Goal: Contribute content: Contribute content

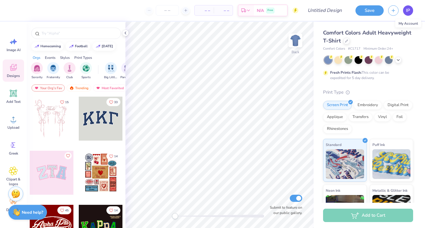
click at [405, 12] on link "IP" at bounding box center [408, 10] width 10 height 10
click at [55, 33] on input "text" at bounding box center [79, 33] width 76 height 6
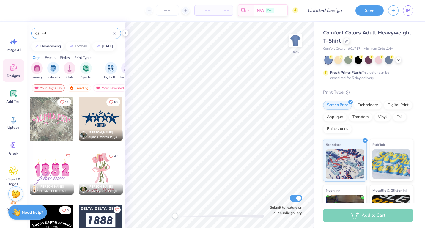
type input "est."
click at [114, 32] on div at bounding box center [114, 33] width 2 height 5
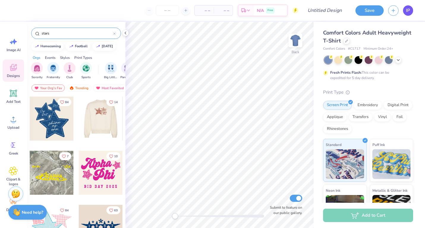
type input "stars"
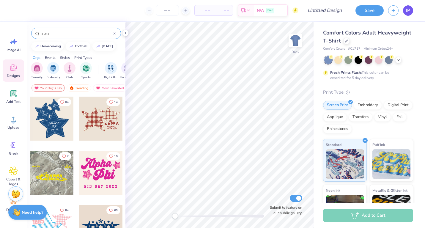
click at [407, 13] on span "IP" at bounding box center [408, 10] width 4 height 7
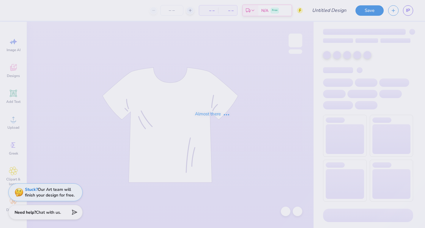
type input "Hoodie"
type input "19"
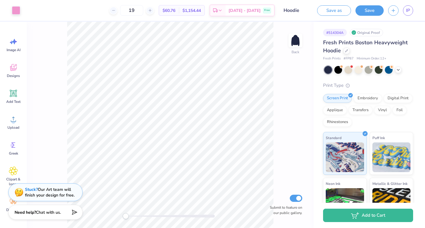
click at [404, 14] on div "IP" at bounding box center [408, 10] width 10 height 10
click at [409, 11] on span "IP" at bounding box center [408, 10] width 4 height 7
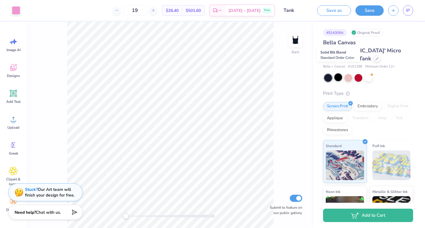
click at [339, 73] on div at bounding box center [338, 77] width 8 height 8
click at [326, 74] on div at bounding box center [328, 78] width 8 height 8
click at [328, 74] on div at bounding box center [328, 78] width 8 height 8
click at [336, 73] on div at bounding box center [338, 77] width 8 height 8
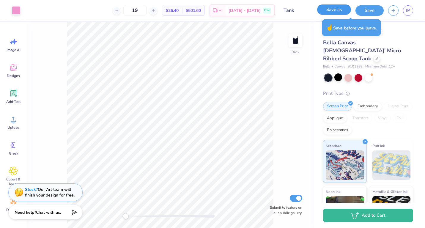
click at [341, 12] on button "Save as" at bounding box center [334, 9] width 34 height 10
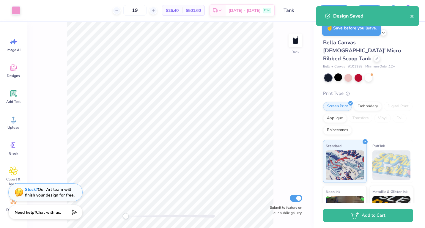
click at [412, 15] on icon "close" at bounding box center [412, 16] width 4 height 5
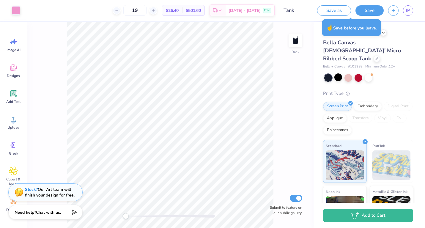
click at [409, 10] on div "Design Saved" at bounding box center [366, 18] width 105 height 27
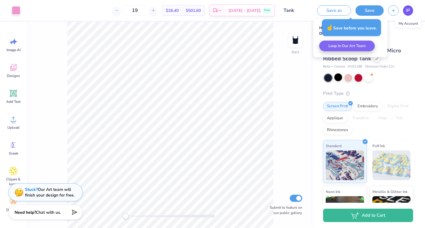
click at [407, 11] on span "IP" at bounding box center [408, 10] width 4 height 7
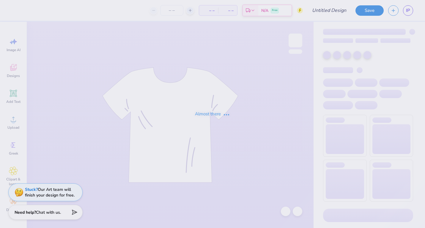
type input "Hoodie"
type input "19"
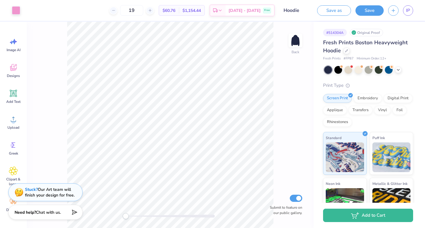
click at [408, 15] on div "Save as Save IP" at bounding box center [368, 10] width 112 height 21
click at [408, 10] on span "IP" at bounding box center [408, 10] width 4 height 7
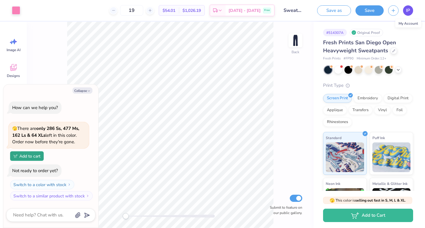
click at [407, 11] on span "IP" at bounding box center [408, 10] width 4 height 7
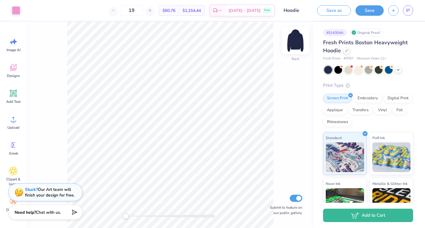
click at [296, 38] on img at bounding box center [295, 41] width 24 height 24
click at [19, 74] on span "Designs" at bounding box center [13, 75] width 13 height 5
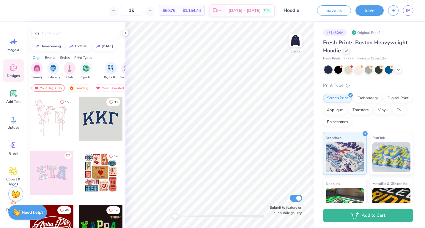
click at [96, 120] on div at bounding box center [101, 119] width 44 height 44
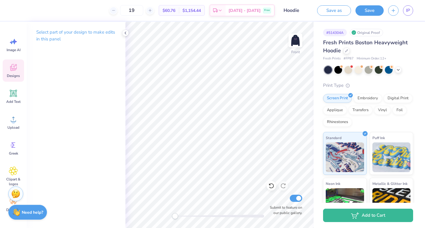
click at [12, 71] on icon at bounding box center [13, 67] width 9 height 9
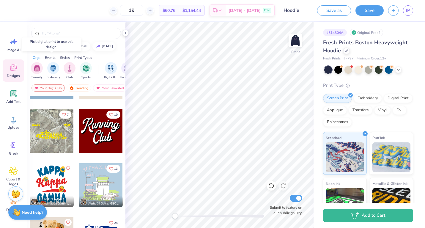
scroll to position [639, 0]
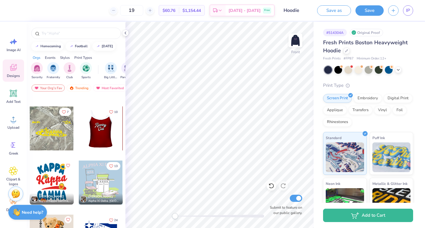
click at [99, 128] on div at bounding box center [100, 128] width 44 height 44
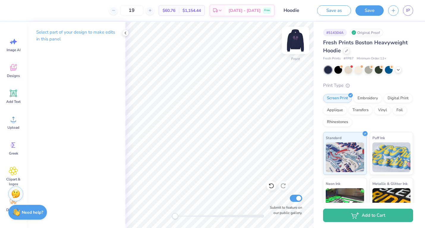
click at [296, 40] on img at bounding box center [295, 41] width 24 height 24
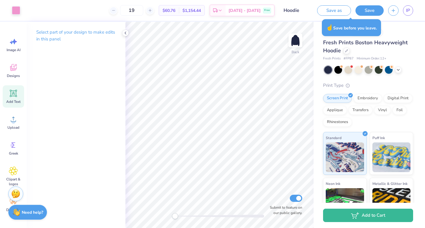
click at [14, 92] on icon at bounding box center [14, 94] width 6 height 6
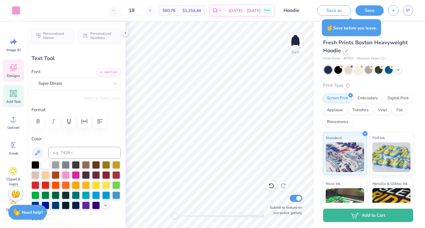
click at [15, 63] on icon at bounding box center [13, 67] width 9 height 9
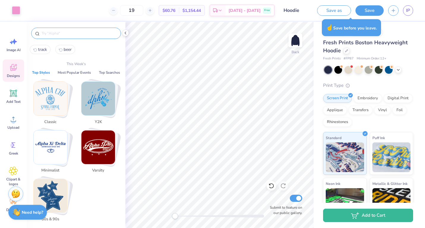
click at [74, 31] on input "text" at bounding box center [79, 33] width 76 height 6
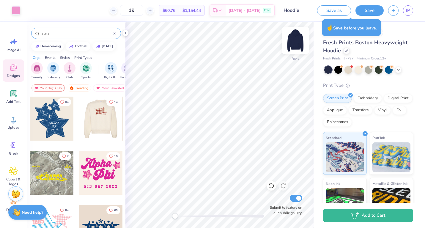
type input "stars"
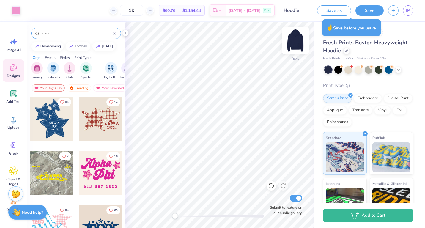
click at [297, 40] on img at bounding box center [295, 41] width 24 height 24
click at [103, 119] on div at bounding box center [101, 119] width 44 height 44
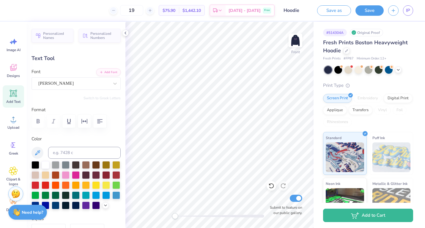
type textarea "K"
type textarea "Est. 1962"
type input "0.0"
type input "1.45"
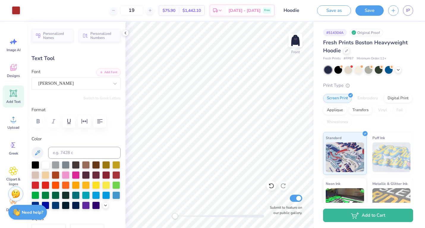
type input "0.53"
type input "15.22"
type input "0.0"
type input "3.08"
type input "0.63"
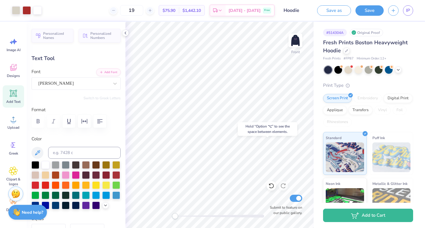
type input "17.47"
type input "0.0"
type input "2.90"
type input "0.67"
type input "16.94"
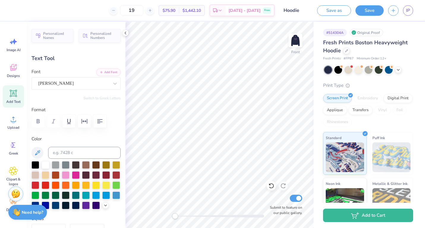
type input "0.0"
type input "2.98"
type input "2.94"
type input "15.12"
type input "-3.2"
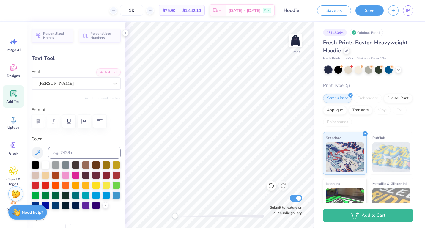
type textarea "Est."
type input "0.0"
type input "2.69"
type input "1.12"
type input "16.06"
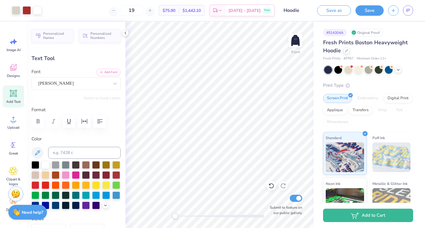
type input "-3.2"
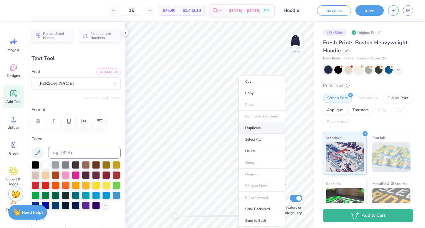
click at [253, 128] on li "Duplicate" at bounding box center [261, 128] width 47 height 12
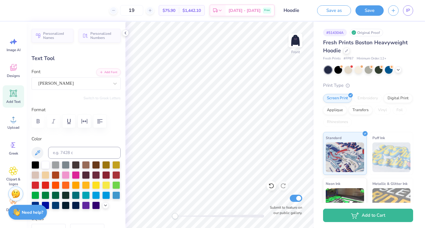
type input "17.06"
type textarea "1962"
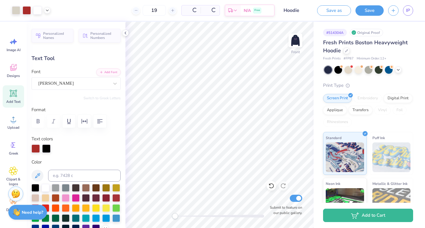
type input "0.0"
type input "16.06"
type input "-3.2"
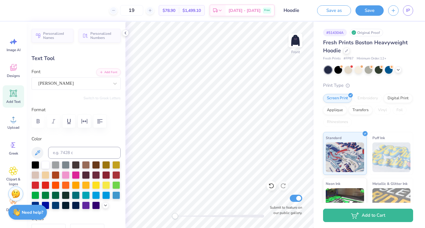
type input "2.86"
type input "1.14"
type input "16.99"
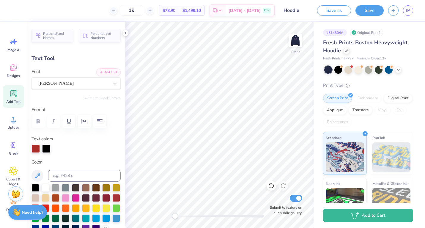
type input "0.0"
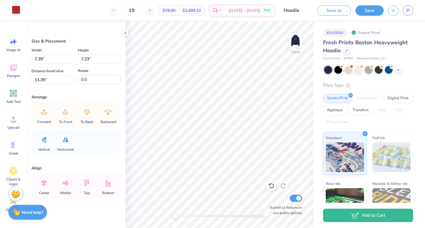
click at [17, 10] on div at bounding box center [16, 10] width 8 height 8
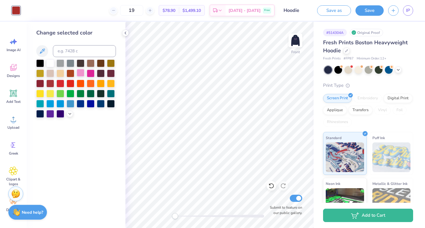
click at [80, 73] on div at bounding box center [81, 73] width 8 height 8
click at [68, 115] on icon at bounding box center [69, 113] width 5 height 5
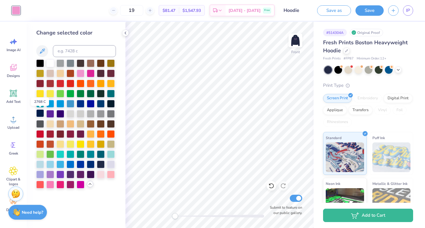
click at [41, 112] on div at bounding box center [40, 113] width 8 height 8
click at [111, 103] on div at bounding box center [111, 103] width 8 height 8
click at [13, 75] on span "Designs" at bounding box center [13, 75] width 13 height 5
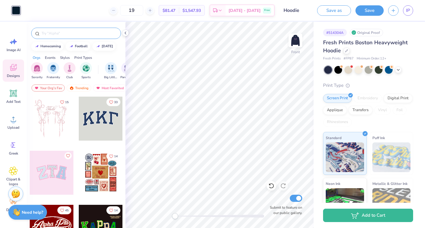
click at [54, 29] on div at bounding box center [76, 33] width 90 height 11
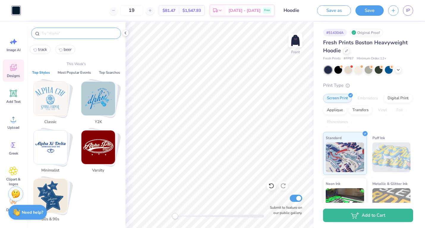
click at [48, 32] on input "text" at bounding box center [79, 33] width 76 height 6
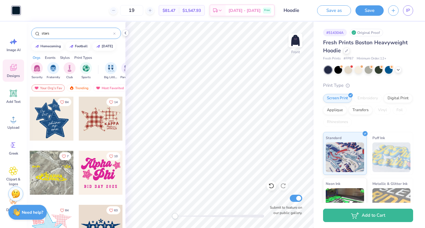
drag, startPoint x: 53, startPoint y: 31, endPoint x: 38, endPoint y: 32, distance: 14.6
click at [38, 32] on div "stars" at bounding box center [76, 33] width 90 height 11
type input "music"
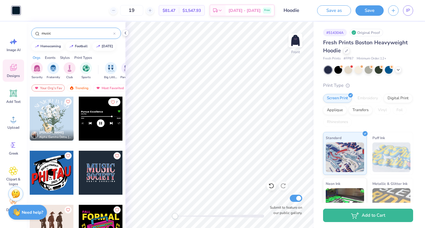
click at [59, 174] on div at bounding box center [8, 173] width 132 height 44
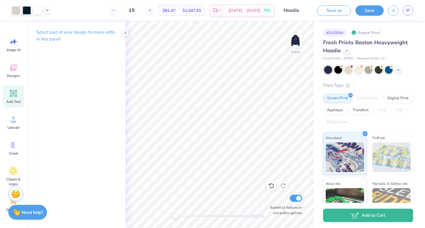
click at [12, 95] on icon at bounding box center [14, 94] width 6 height 6
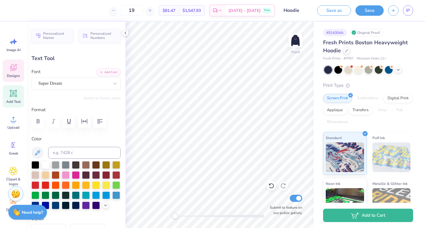
click at [14, 70] on icon at bounding box center [13, 67] width 7 height 7
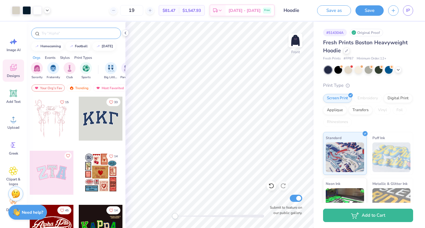
click at [61, 34] on input "text" at bounding box center [79, 33] width 76 height 6
type input "stars"
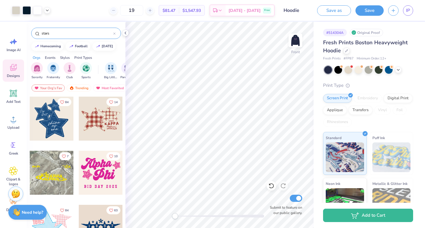
click at [56, 122] on div at bounding box center [51, 119] width 44 height 44
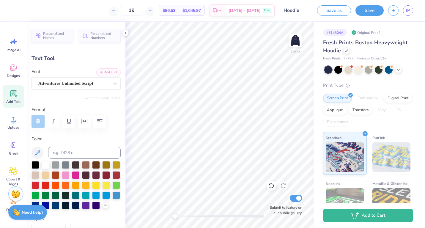
type input "0.0"
type input "1.00"
type input "1.07"
type input "0.0"
type input "1.86"
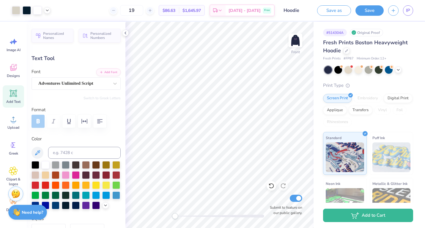
type input "1.17"
type input "11.47"
type input "-4.4"
type textarea "S"
type textarea "Est."
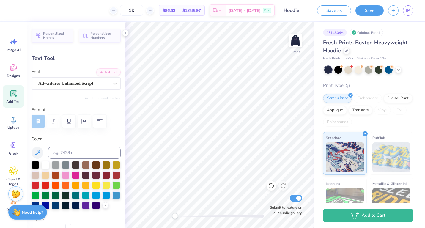
type input "2.37"
type input "1.03"
type input "12.72"
type input "-4.3"
type textarea "1962"
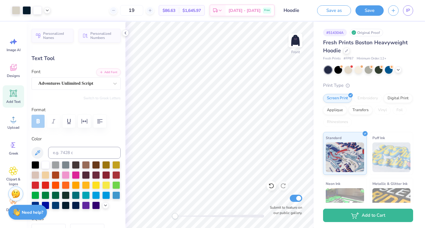
type input "0.0"
type input "2.30"
type input "0.96"
type input "12.60"
type input "-4.3"
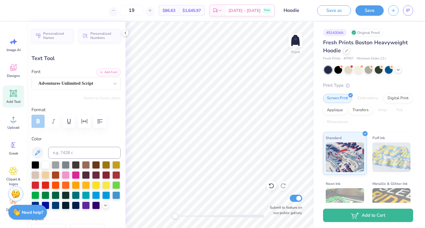
type input "4.58"
type input "1.74"
type input "15.52"
type input "0.0"
type input "2.01"
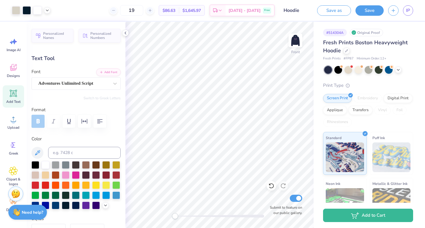
type input "1.05"
type input "17.05"
type input "0.0"
type input "2.68"
type input "0.79"
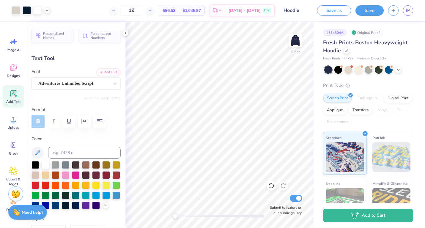
type input "18.38"
type input "0.0"
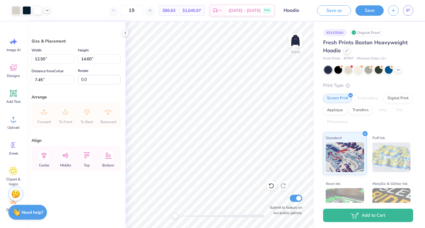
type input "5.00"
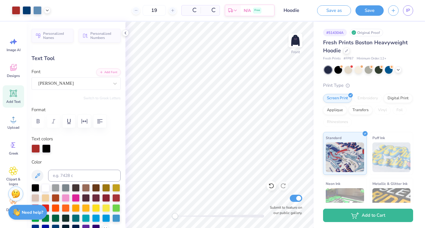
type input "0.0"
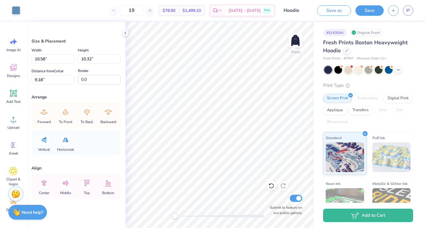
type input "10.78"
type input "10.51"
type input "9.09"
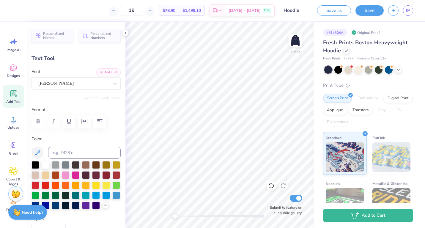
type input "0.0"
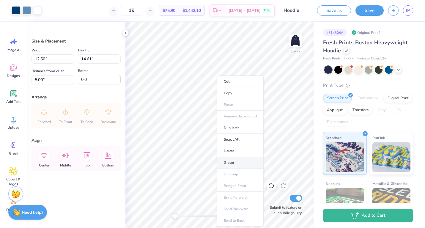
click at [228, 160] on li "Group" at bounding box center [240, 163] width 47 height 12
type input "9.33"
type input "10.91"
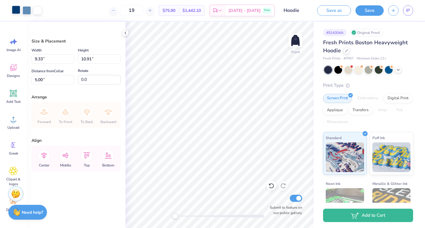
click at [18, 10] on div at bounding box center [16, 10] width 8 height 8
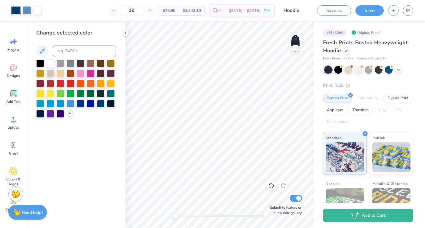
click at [68, 113] on icon at bounding box center [69, 113] width 5 height 5
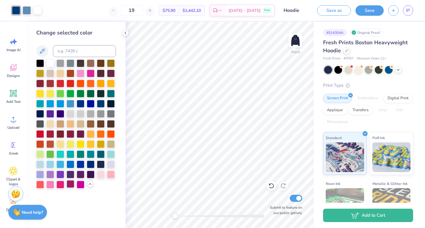
click at [74, 184] on div at bounding box center [71, 184] width 8 height 8
click at [28, 8] on div at bounding box center [27, 10] width 8 height 8
click at [80, 73] on div at bounding box center [81, 73] width 8 height 8
click at [18, 9] on div at bounding box center [16, 10] width 8 height 8
click at [24, 10] on div at bounding box center [27, 10] width 8 height 8
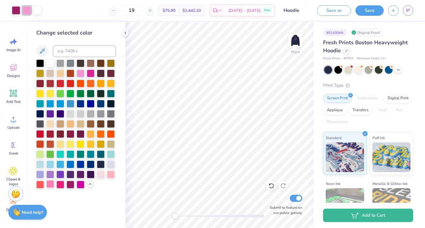
click at [50, 186] on div at bounding box center [50, 184] width 8 height 8
click at [15, 7] on div at bounding box center [16, 10] width 8 height 8
click at [80, 72] on div at bounding box center [81, 73] width 8 height 8
click at [26, 11] on div at bounding box center [27, 10] width 8 height 8
click at [60, 183] on div at bounding box center [60, 184] width 8 height 8
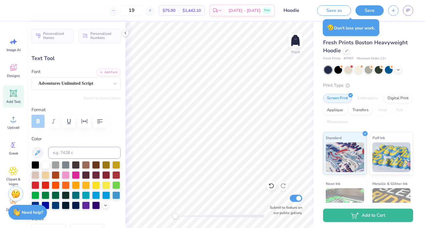
type input "0.0"
type input "1.58"
type input "0.66"
type input "8.55"
type input "0.0"
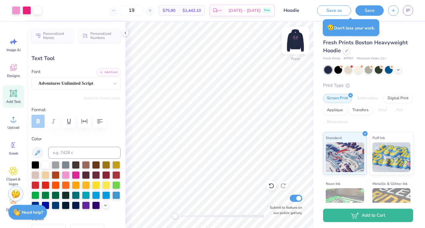
click at [297, 38] on img at bounding box center [295, 41] width 24 height 24
click at [338, 9] on button "Save as" at bounding box center [334, 9] width 34 height 10
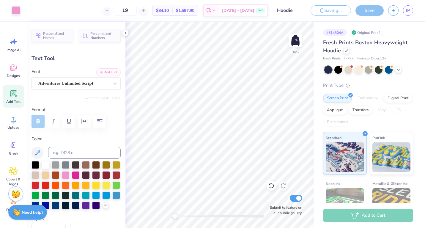
click at [297, 39] on img at bounding box center [295, 40] width 12 height 12
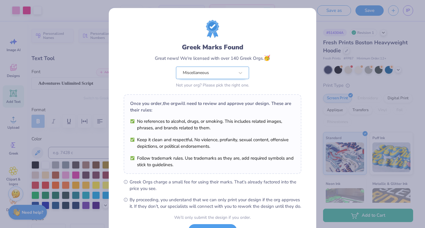
scroll to position [50, 0]
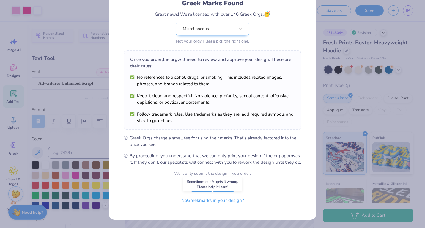
click at [217, 201] on button "No Greek marks in your design?" at bounding box center [212, 200] width 73 height 12
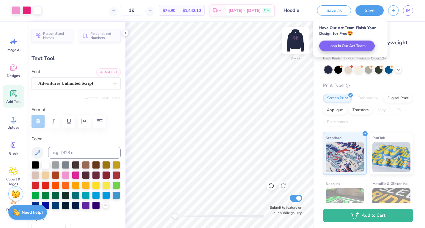
click at [295, 39] on img at bounding box center [295, 41] width 24 height 24
